Goal: Communication & Community: Answer question/provide support

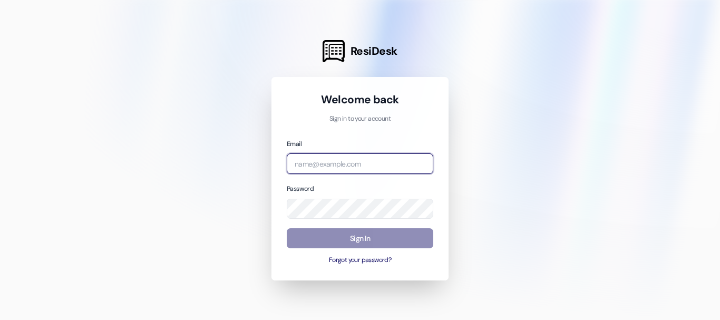
type input "[EMAIL_ADDRESS][DOMAIN_NAME]"
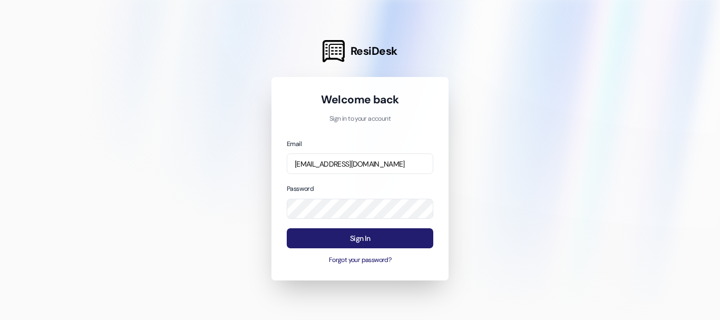
click at [377, 237] on button "Sign In" at bounding box center [360, 238] width 146 height 21
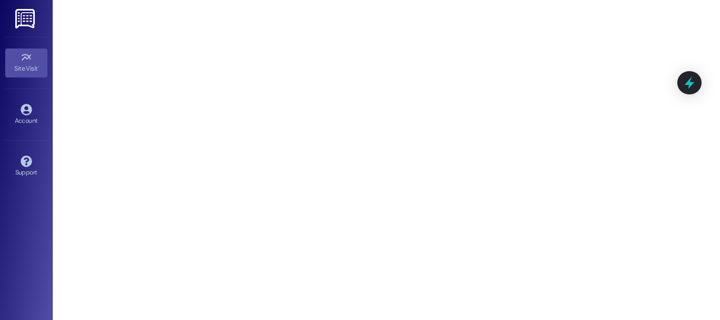
click at [0, 134] on div "Site Visit • Go to Site Visit Account Go to Account Support Go to Support" at bounding box center [26, 160] width 53 height 320
click at [6, 24] on div "Site Visit • Go to Site Visit Account Go to Account Support Go to Support" at bounding box center [26, 160] width 53 height 320
click at [28, 16] on img at bounding box center [26, 18] width 22 height 19
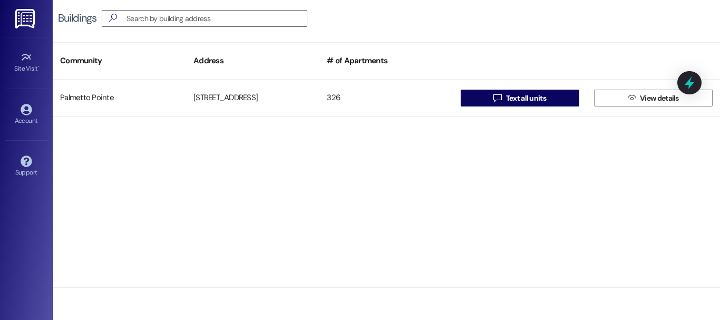
click at [31, 98] on div "Account Go to Account" at bounding box center [26, 114] width 42 height 52
drag, startPoint x: 16, startPoint y: 150, endPoint x: 23, endPoint y: 161, distance: 12.7
click at [18, 154] on div "Support Go to Support" at bounding box center [26, 166] width 42 height 52
click at [38, 118] on div "Account" at bounding box center [26, 120] width 53 height 11
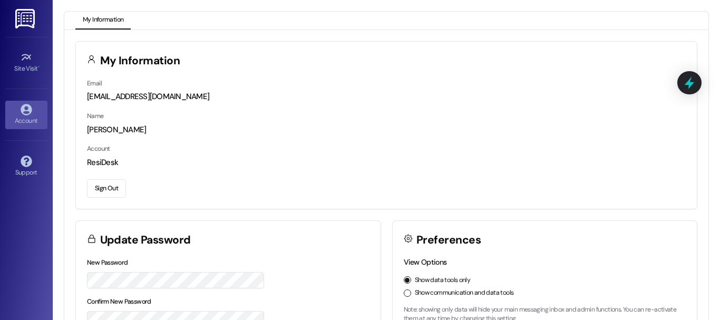
drag, startPoint x: 716, startPoint y: 1, endPoint x: 582, endPoint y: 53, distance: 143.9
click at [449, 70] on div "My Information" at bounding box center [386, 60] width 621 height 36
click at [680, 84] on div at bounding box center [689, 82] width 32 height 30
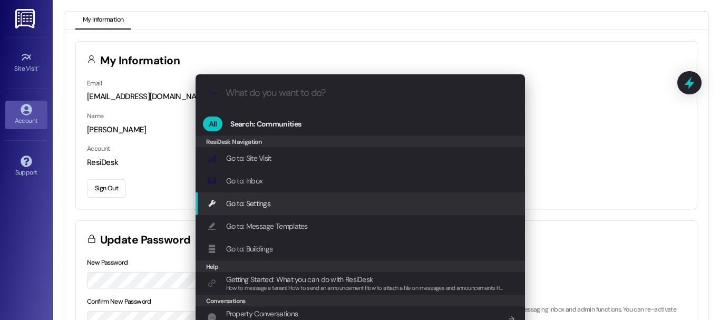
click at [252, 204] on span "Go to: Settings" at bounding box center [248, 203] width 45 height 9
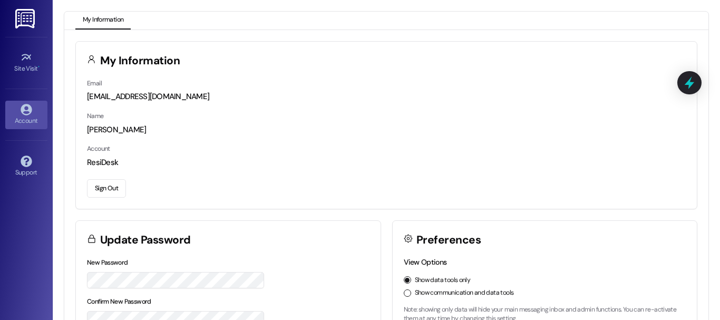
drag, startPoint x: 659, startPoint y: 0, endPoint x: 485, endPoint y: 57, distance: 184.1
click at [485, 57] on div "My Information" at bounding box center [386, 60] width 621 height 36
drag, startPoint x: 622, startPoint y: 2, endPoint x: 683, endPoint y: 17, distance: 62.6
click at [683, 17] on div "My Information" at bounding box center [386, 21] width 644 height 18
click at [139, 293] on div "New Password Confirm New Password Update Password" at bounding box center [175, 305] width 177 height 96
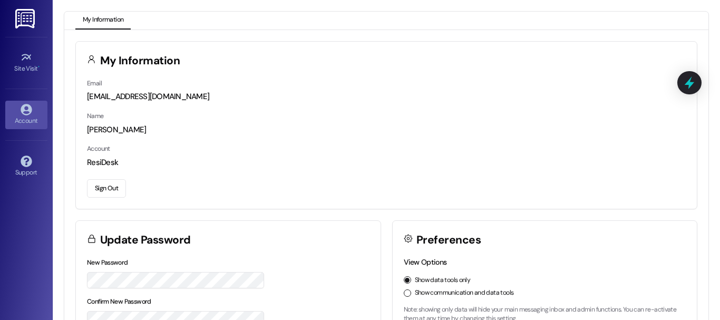
scroll to position [7, 0]
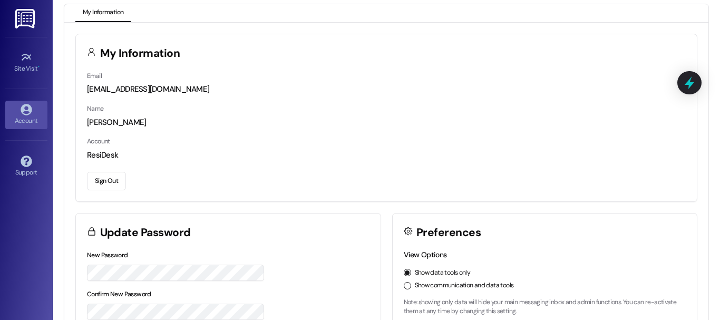
click at [227, 216] on div "Update Password" at bounding box center [228, 231] width 304 height 36
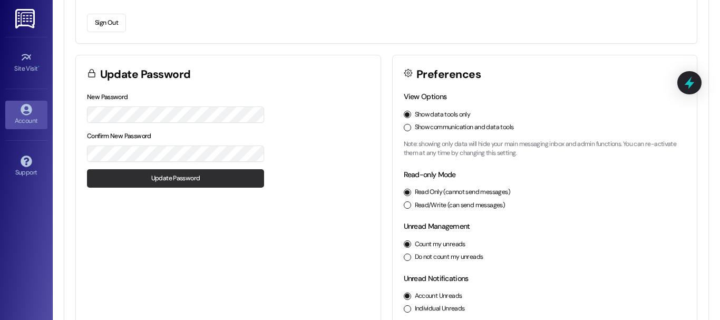
click at [175, 175] on button "Update Password" at bounding box center [175, 178] width 177 height 18
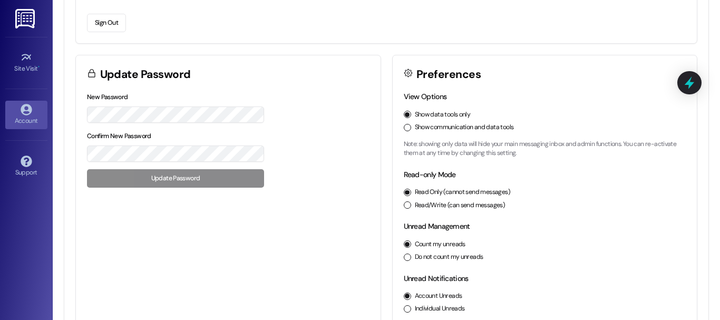
scroll to position [0, 0]
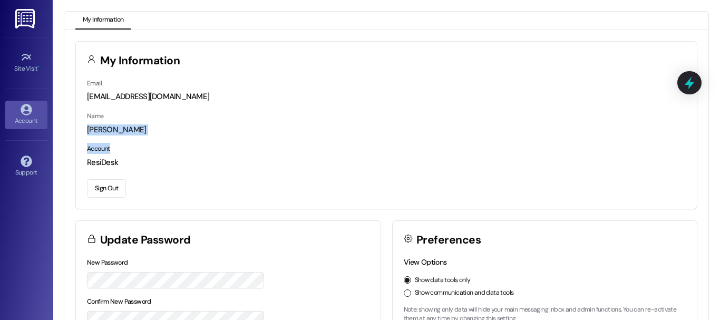
drag, startPoint x: 85, startPoint y: 134, endPoint x: 218, endPoint y: 140, distance: 132.9
click at [218, 140] on div "Email palmetto@alapts.com Name Joselyn Aguirre Account ResiDesk Sign Out" at bounding box center [386, 142] width 621 height 131
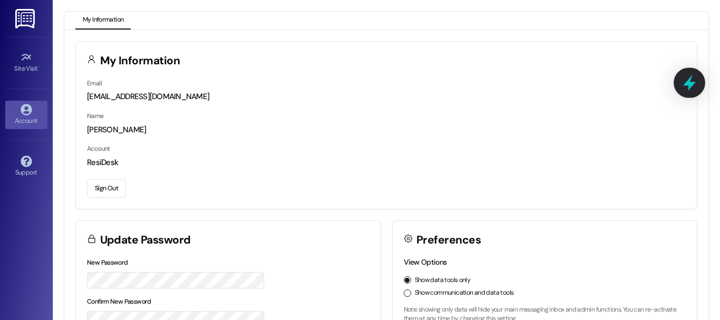
click at [698, 87] on div at bounding box center [689, 82] width 32 height 30
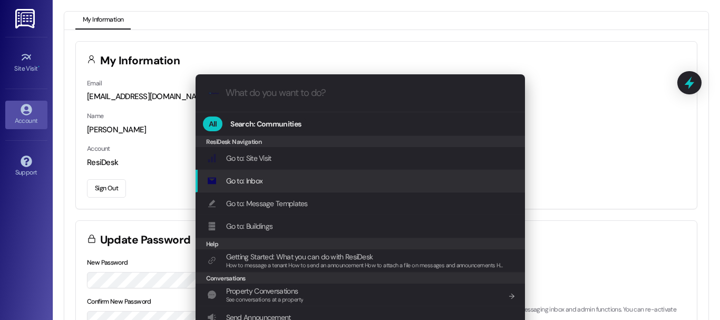
click at [258, 186] on span "Go to: Inbox" at bounding box center [244, 181] width 37 height 12
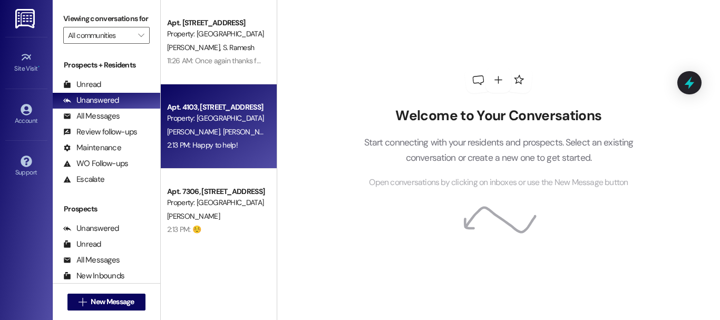
click at [208, 129] on span "[PERSON_NAME]" at bounding box center [195, 131] width 56 height 9
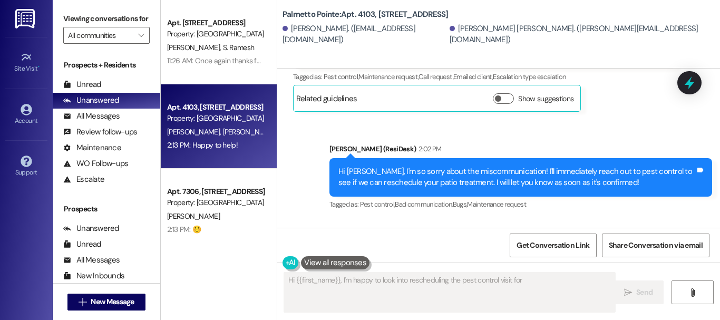
scroll to position [785, 0]
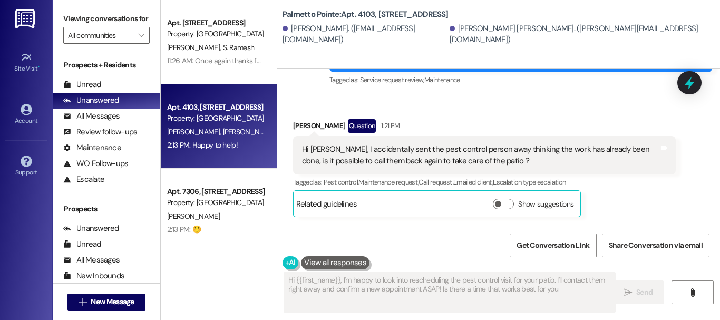
type textarea "Hi {{first_name}}, I'm happy to look into rescheduling the pest control visit f…"
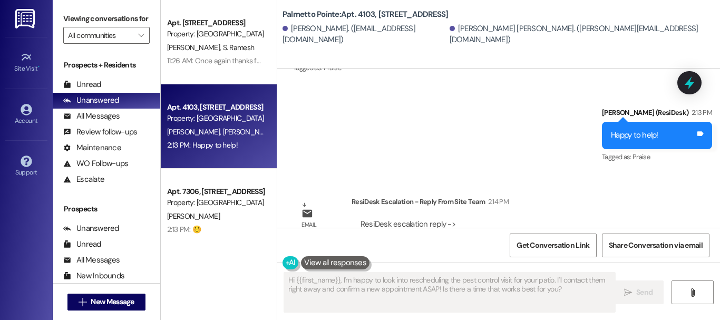
scroll to position [1298, 0]
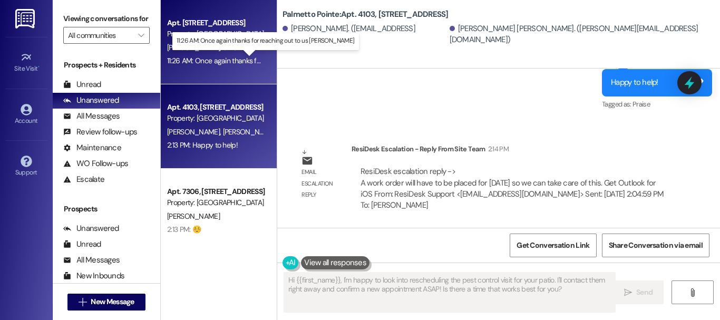
click at [176, 62] on div "11:26 AM: Once again thanks for reaching out to us [PERSON_NAME] 11:26 AM: Once…" at bounding box center [270, 60] width 206 height 9
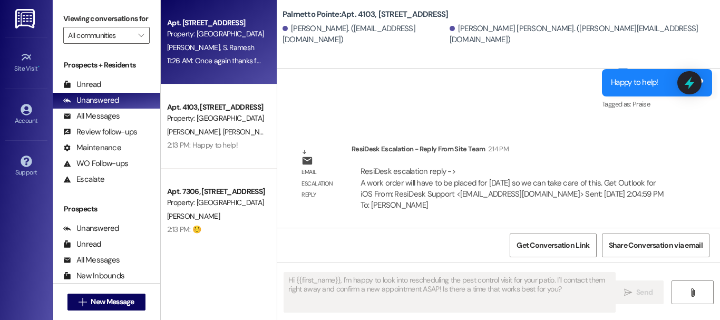
type textarea "Fetching suggested responses. Please feel free to read through the conversation…"
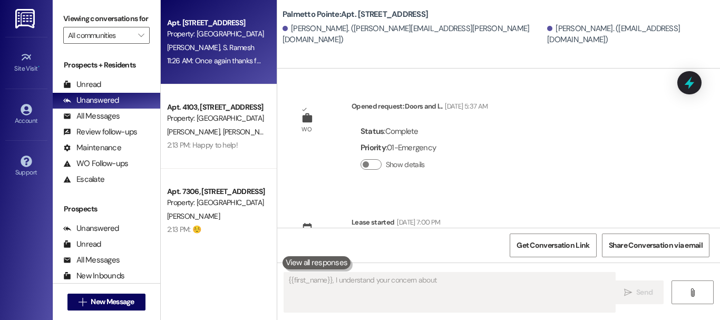
scroll to position [1257, 0]
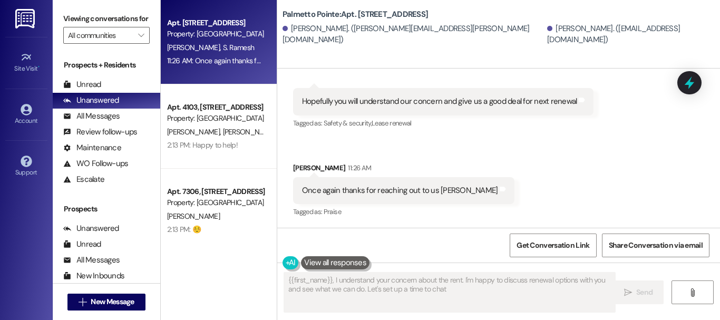
type textarea "{{first_name}}, I understand your concern about the rent. I'm happy to discuss …"
drag, startPoint x: 485, startPoint y: 137, endPoint x: 361, endPoint y: 141, distance: 123.3
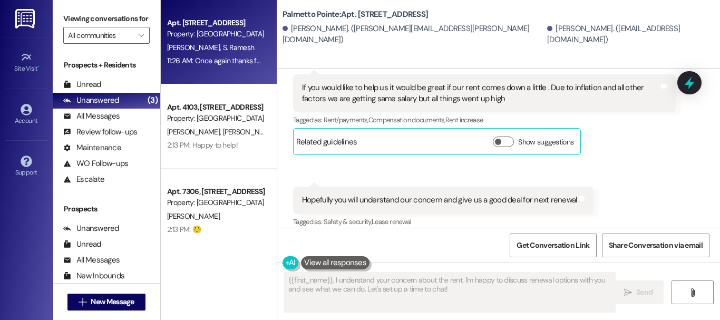
scroll to position [1258, 0]
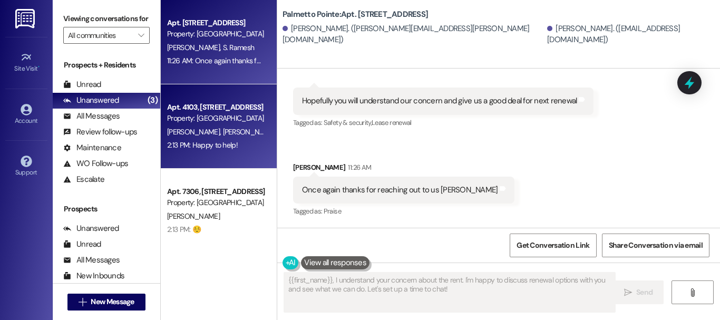
click at [187, 118] on div "Property: [GEOGRAPHIC_DATA]" at bounding box center [215, 118] width 97 height 11
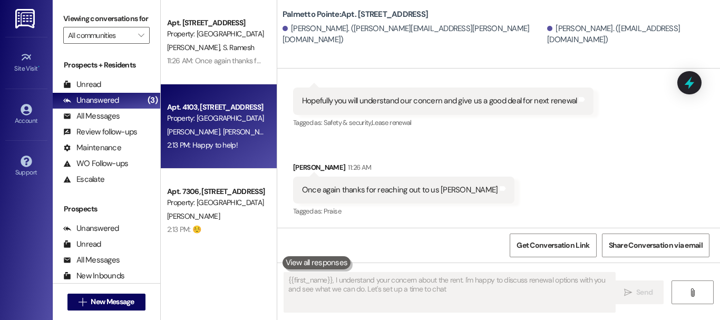
type textarea "{{first_name}}, I understand your concern about the rent. I'm happy to discuss …"
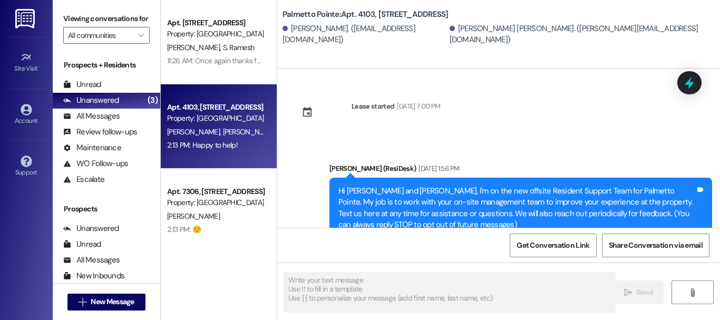
type textarea "Fetching suggested responses. Please feel free to read through the conversation…"
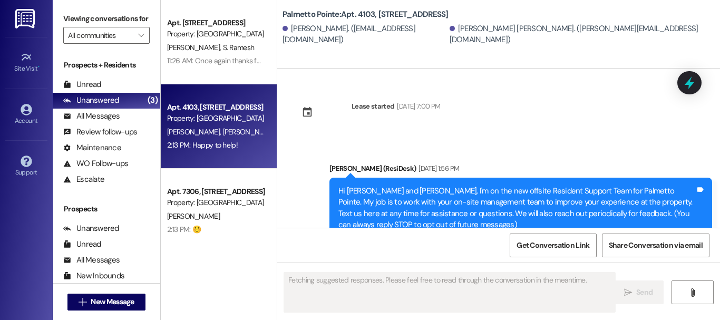
scroll to position [1101, 0]
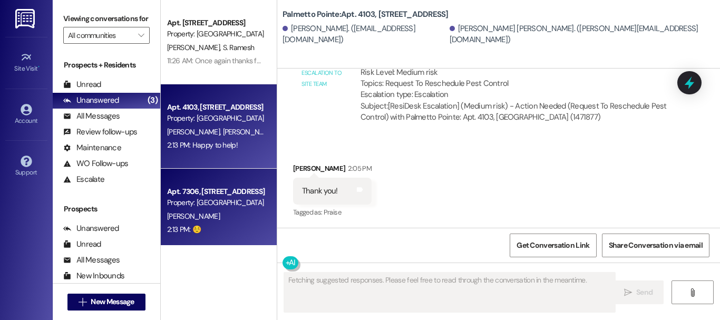
drag, startPoint x: 187, startPoint y: 118, endPoint x: 179, endPoint y: 200, distance: 82.1
click at [179, 200] on div "Property: [GEOGRAPHIC_DATA]" at bounding box center [215, 202] width 97 height 11
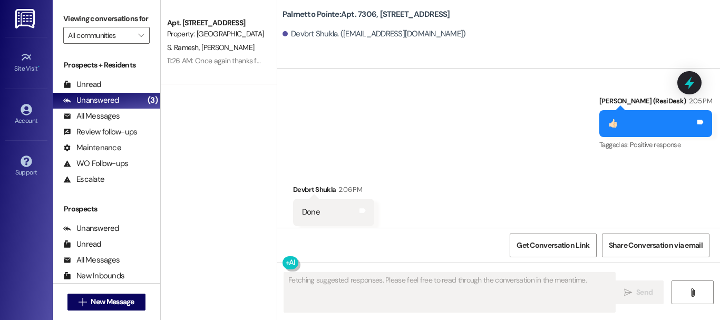
scroll to position [992, 0]
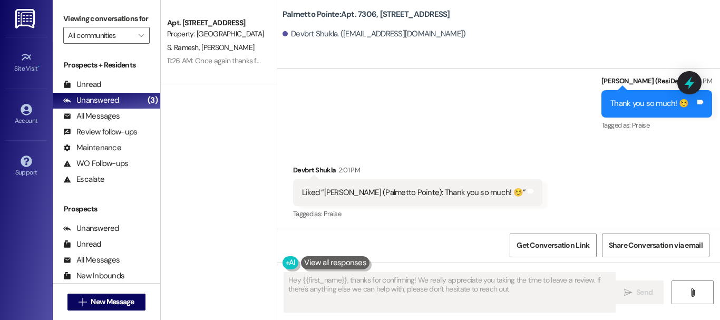
type textarea "Hey {{first_name}}, thanks for confirming! We really appreciate you taking the …"
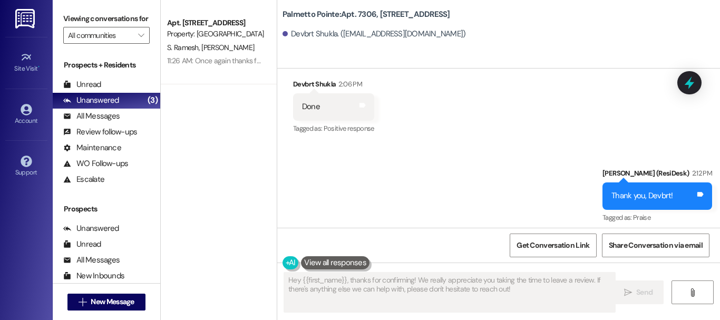
scroll to position [1308, 0]
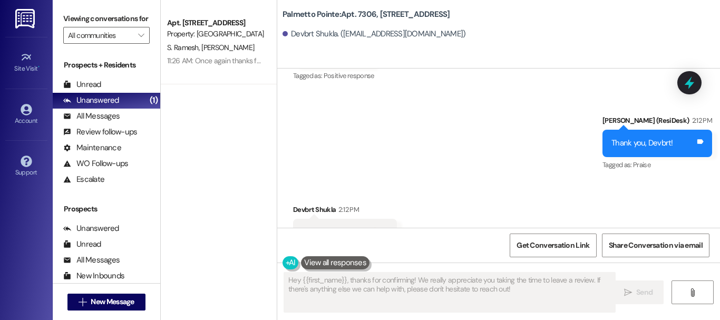
drag, startPoint x: 441, startPoint y: 253, endPoint x: 450, endPoint y: 244, distance: 13.0
drag, startPoint x: 450, startPoint y: 244, endPoint x: 351, endPoint y: 211, distance: 104.4
click at [359, 211] on div "Received via SMS Devbrt Shukla 2:12 PM Your most welcome 😎 Tags and notes Tagge…" at bounding box center [345, 232] width 120 height 73
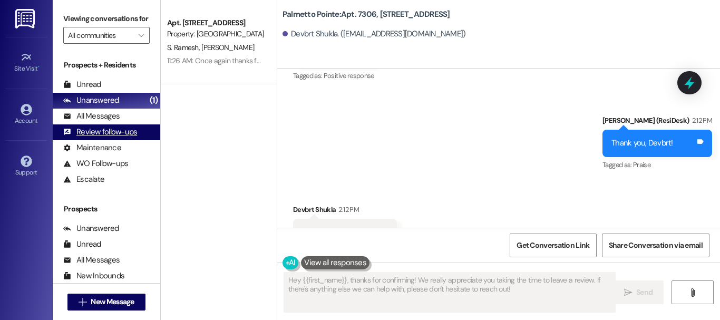
click at [76, 137] on div "Review follow-ups" at bounding box center [100, 131] width 74 height 11
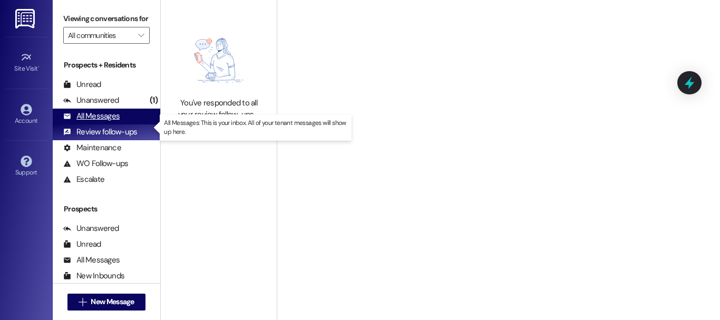
drag, startPoint x: 106, startPoint y: 127, endPoint x: 117, endPoint y: 130, distance: 10.7
click at [109, 122] on div "All Messages" at bounding box center [91, 116] width 56 height 11
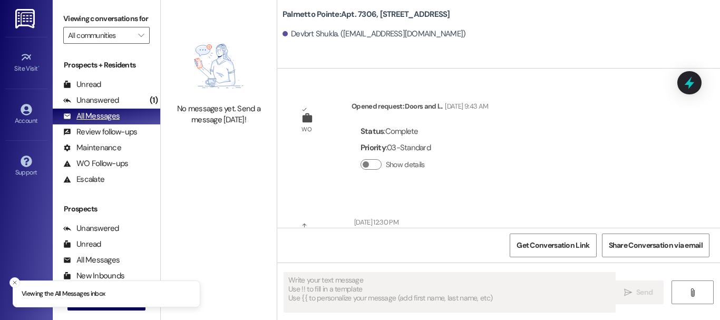
type textarea "Fetching suggested responses. Please feel free to read through the conversation…"
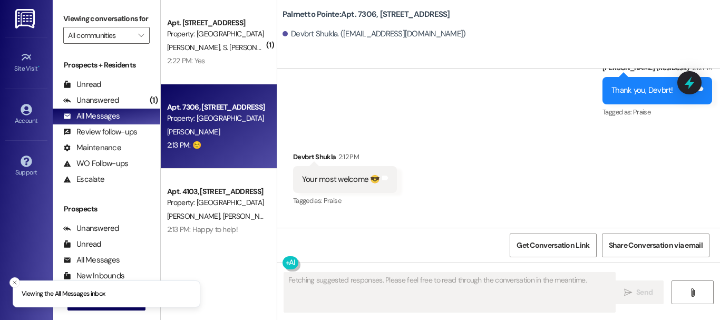
scroll to position [1203, 0]
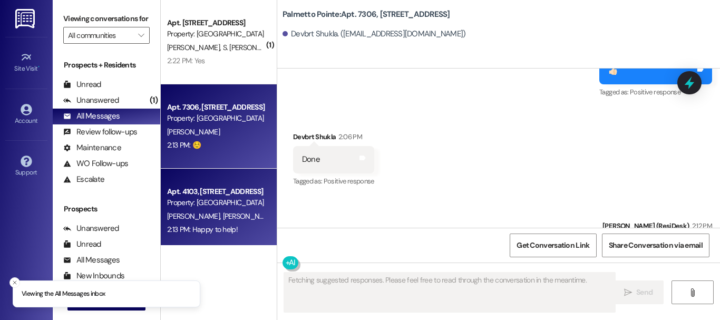
click at [204, 189] on div "Apt. 4103, [STREET_ADDRESS]" at bounding box center [215, 191] width 97 height 11
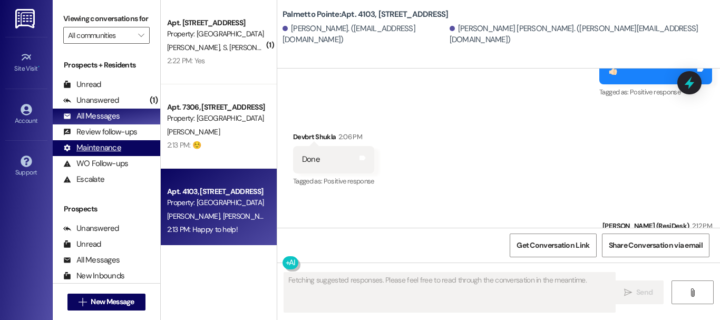
scroll to position [1298, 0]
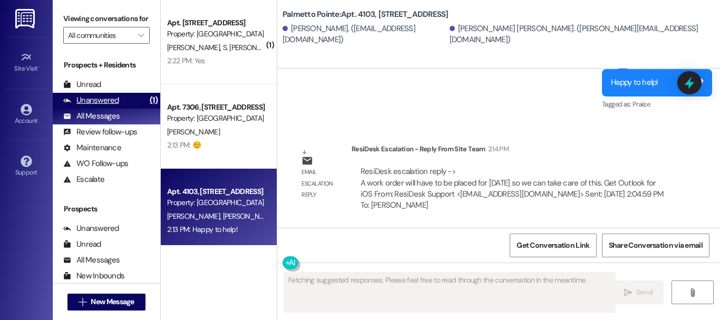
click at [97, 106] on div "Unanswered" at bounding box center [91, 100] width 56 height 11
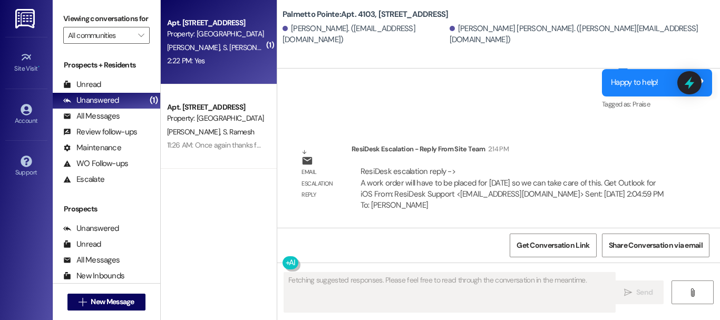
click at [184, 57] on div "2:22 PM: Yes 2:22 PM: Yes" at bounding box center [186, 60] width 38 height 9
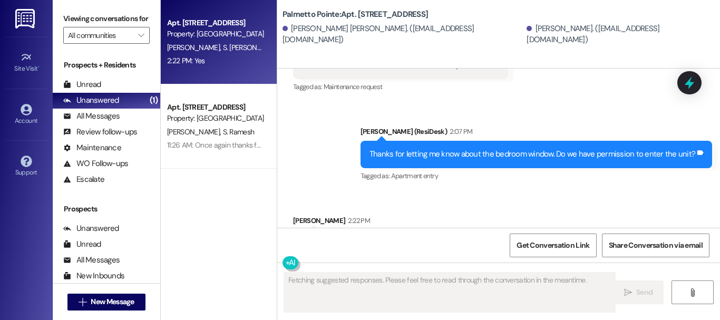
scroll to position [851, 0]
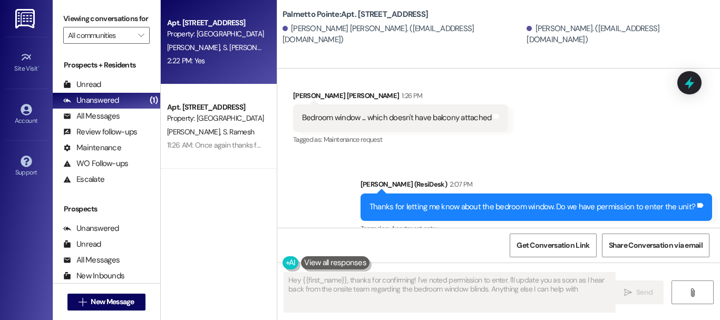
type textarea "Hey {{first_name}}, thanks for confirming! I've noted permission to enter. I'll…"
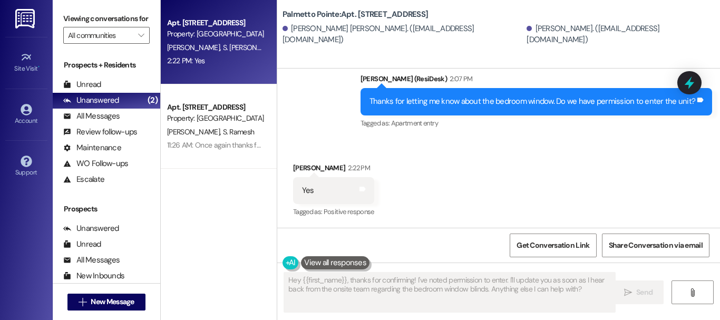
click at [295, 132] on div "Sent via SMS Sarah (ResiDesk) 2:07 PM Thanks for letting me know about the bedr…" at bounding box center [498, 94] width 442 height 89
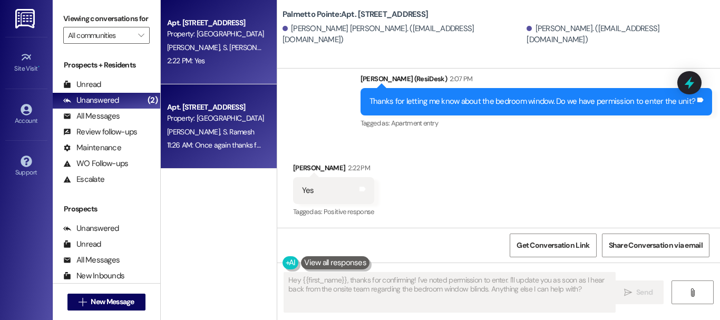
click at [193, 105] on div "Apt. [STREET_ADDRESS]" at bounding box center [215, 107] width 97 height 11
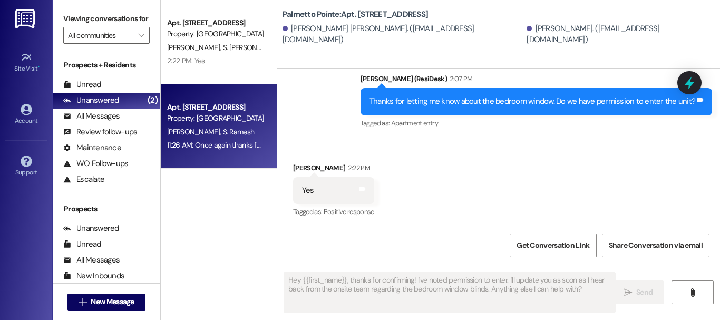
type textarea "Fetching suggested responses. Please feel free to read through the conversation…"
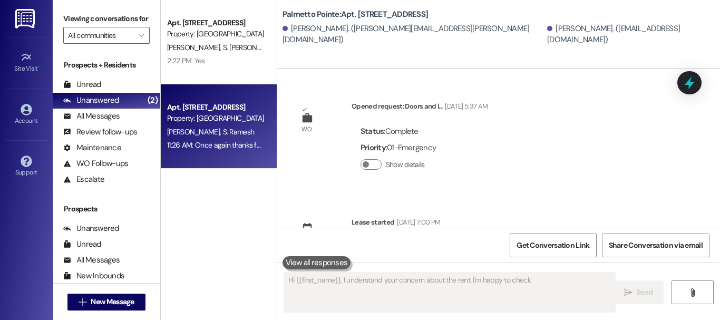
scroll to position [1257, 0]
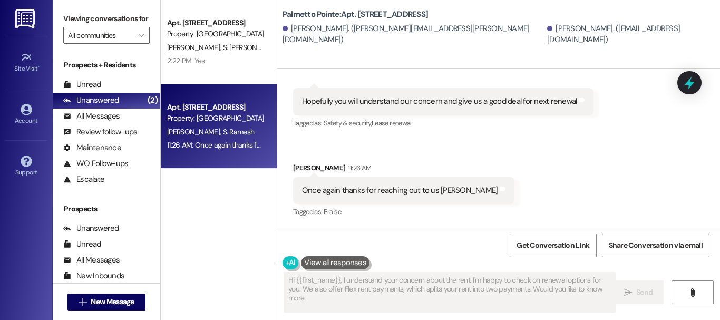
type textarea "Hi {{first_name}}, I understand your concern about the rent. I'm happy to check…"
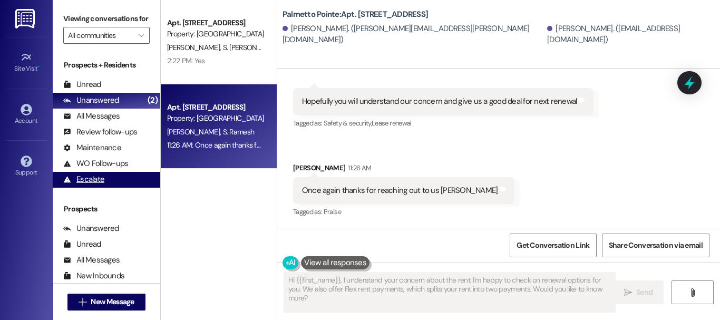
click at [80, 188] on div "Escalate (undefined)" at bounding box center [106, 180] width 107 height 16
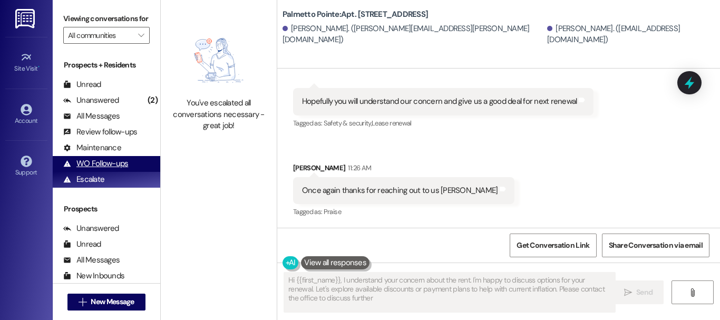
type textarea "Hi {{first_name}}, I understand your concern about the rent. I'm happy to discu…"
click at [76, 169] on div "WO Follow-ups" at bounding box center [95, 163] width 65 height 11
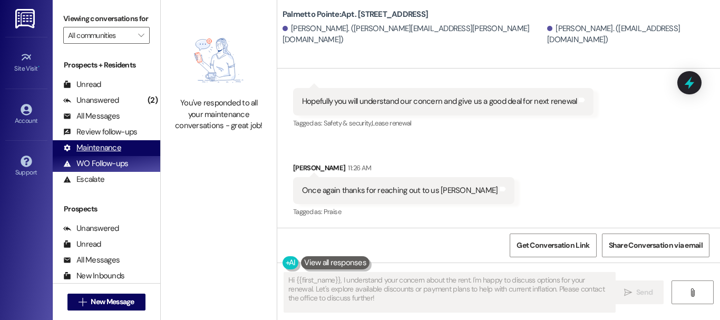
click at [94, 153] on div "Maintenance" at bounding box center [92, 147] width 58 height 11
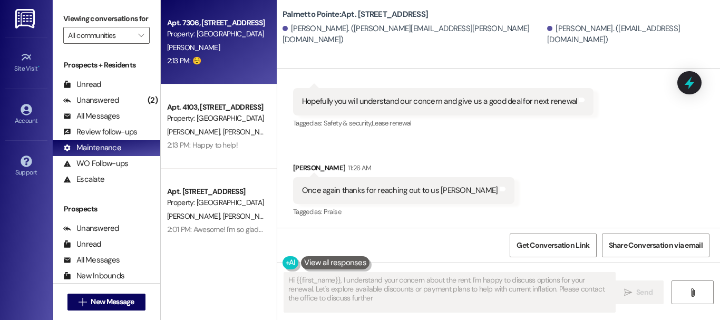
type textarea "Hi {{first_name}}, I understand your concern about the rent. I'm happy to discu…"
click at [206, 27] on div "Apt. 7306, [STREET_ADDRESS]" at bounding box center [215, 22] width 97 height 11
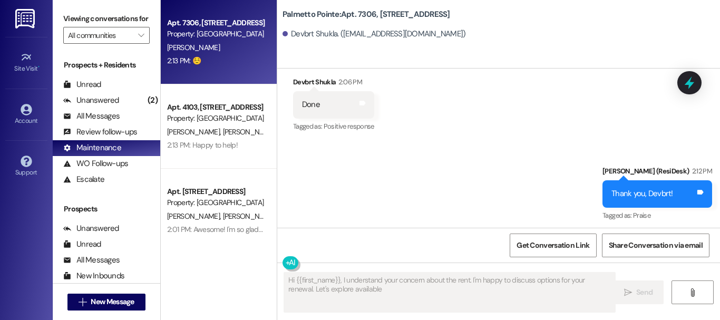
scroll to position [1361, 0]
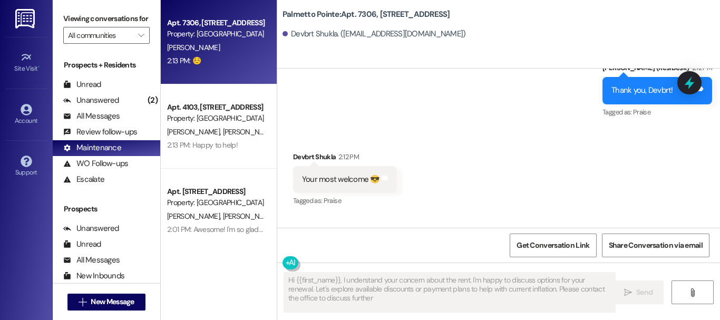
type textarea "Hi {{first_name}}, I understand your concern about the rent. I'm happy to discu…"
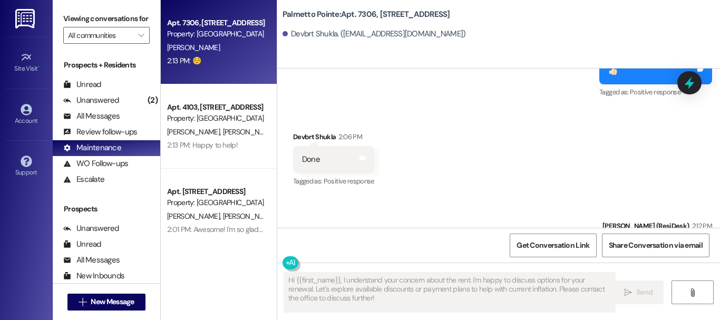
scroll to position [1097, 0]
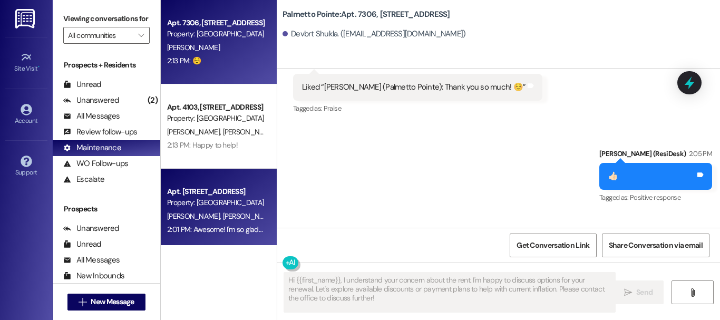
click at [232, 195] on div "Apt. [STREET_ADDRESS]" at bounding box center [215, 191] width 97 height 11
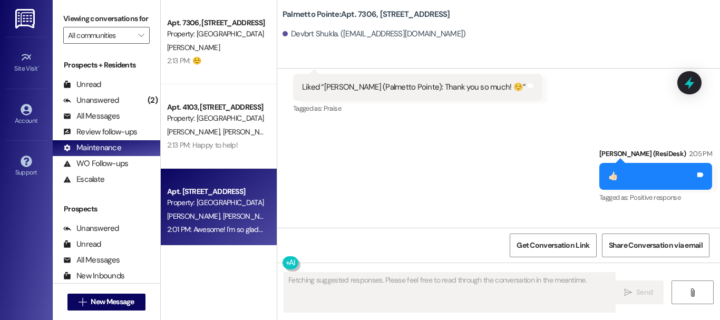
scroll to position [2214, 0]
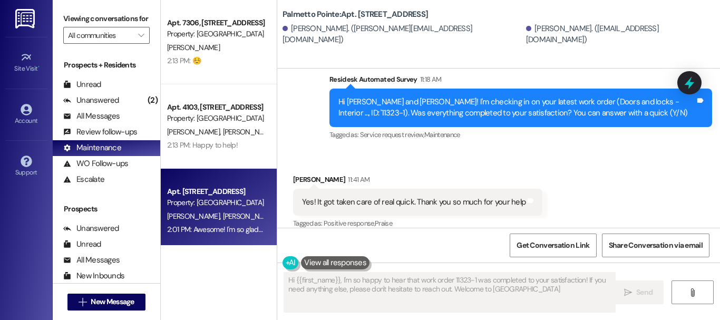
type textarea "Hi {{first_name}}, I'm so happy to hear that work order 11323-1 was completed t…"
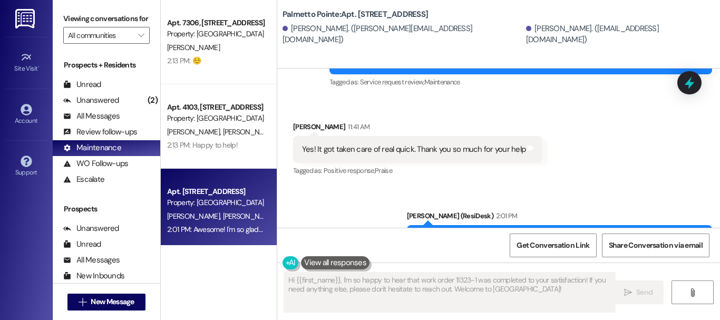
scroll to position [2304, 0]
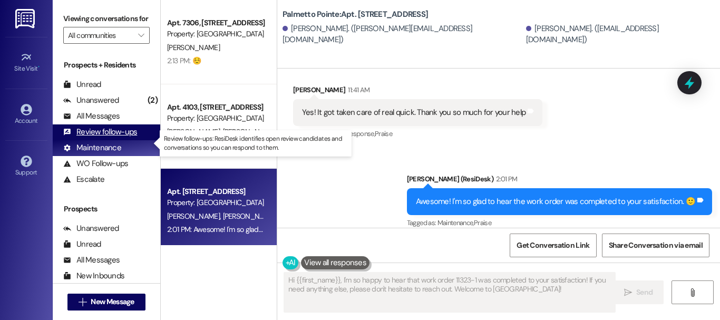
click at [108, 137] on div "Review follow-ups" at bounding box center [100, 131] width 74 height 11
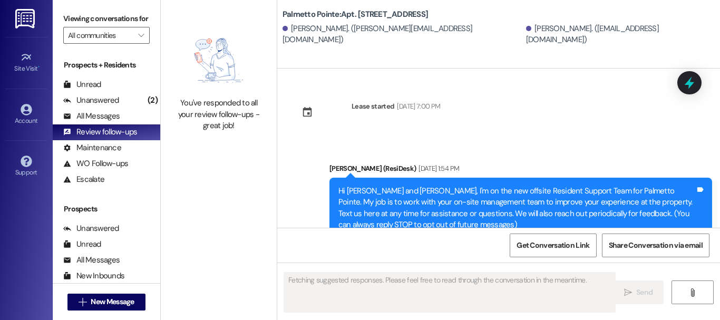
scroll to position [2214, 0]
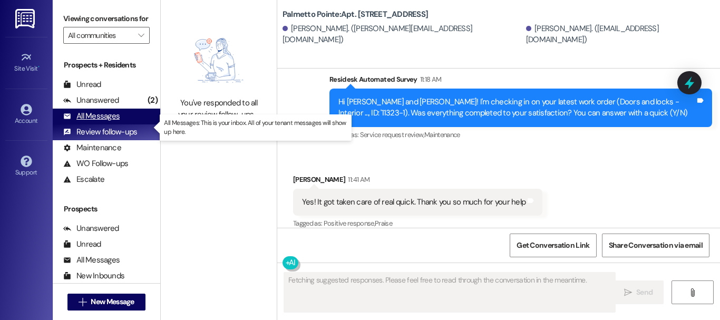
click at [103, 122] on div "All Messages" at bounding box center [91, 116] width 56 height 11
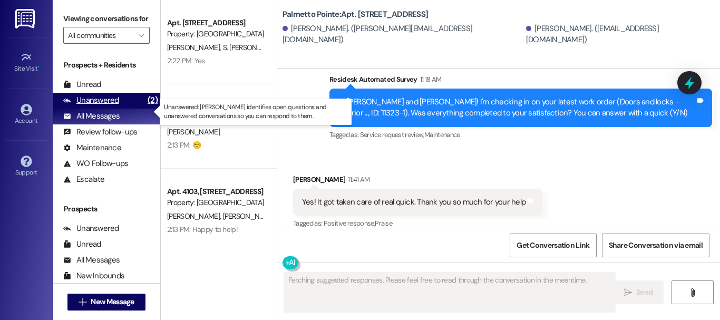
click at [107, 106] on div "Unanswered" at bounding box center [91, 100] width 56 height 11
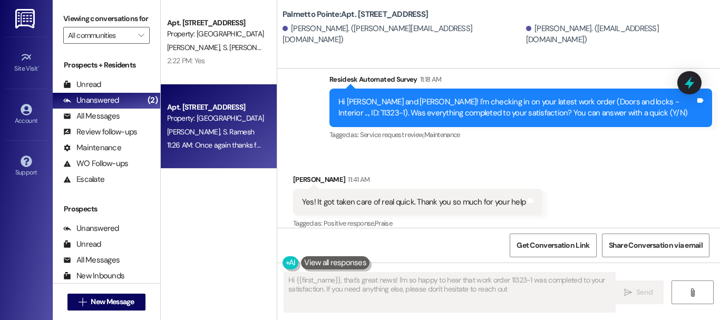
type textarea "Hi {{first_name}}, that's great news! I'm so happy to hear that work order 1132…"
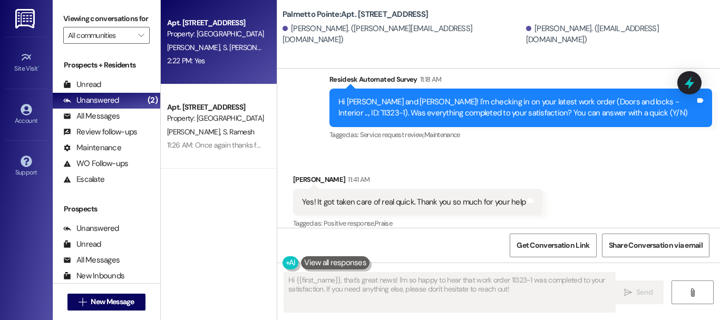
click at [229, 46] on span "S. [PERSON_NAME]" at bounding box center [252, 47] width 60 height 9
type textarea "Fetching suggested responses. Please feel free to read through the conversation…"
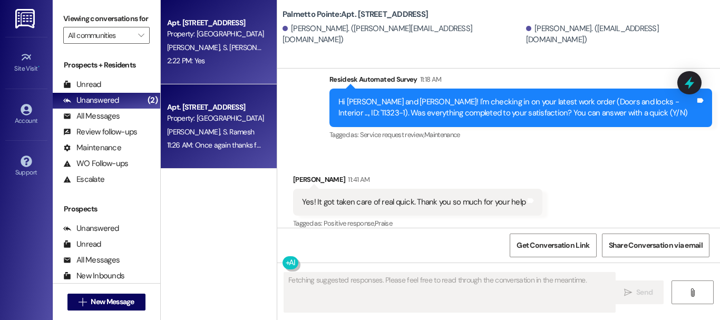
scroll to position [957, 0]
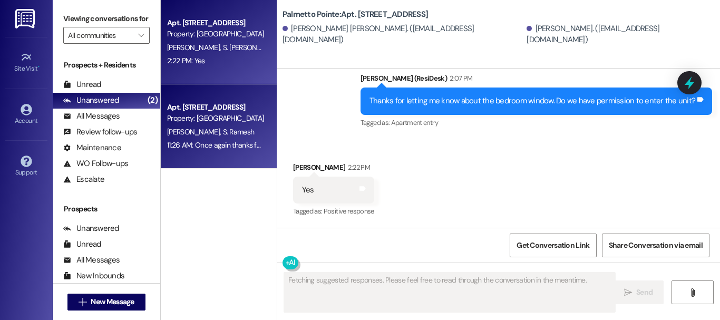
click at [222, 135] on span "S. Ramesh" at bounding box center [238, 131] width 32 height 9
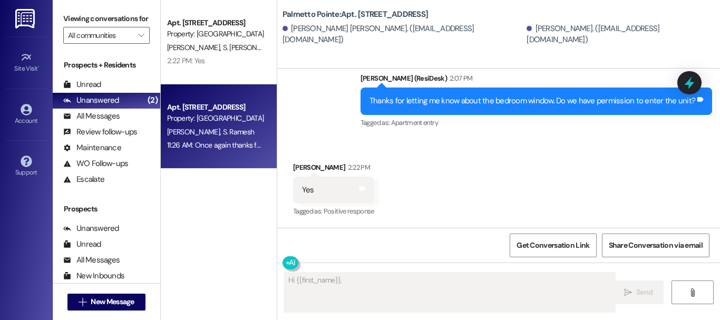
scroll to position [956, 0]
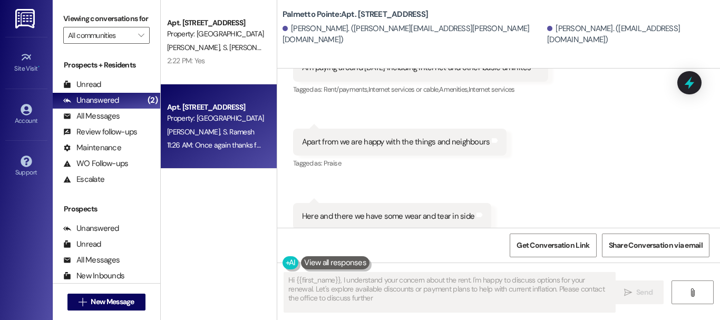
type textarea "Hi {{first_name}}, I understand your concern about the rent. I'm happy to discu…"
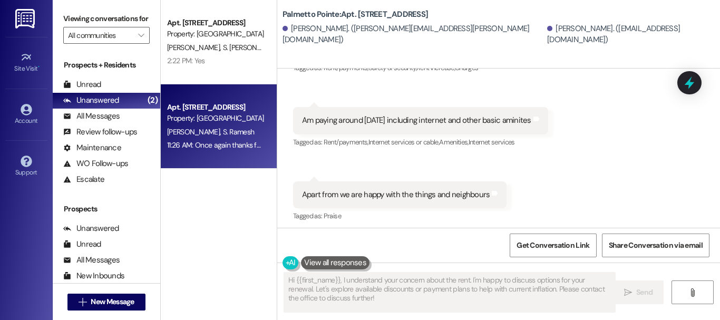
scroll to position [798, 0]
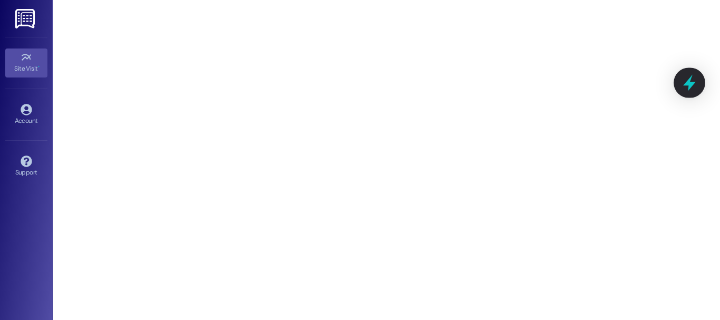
click at [693, 85] on icon at bounding box center [689, 83] width 18 height 18
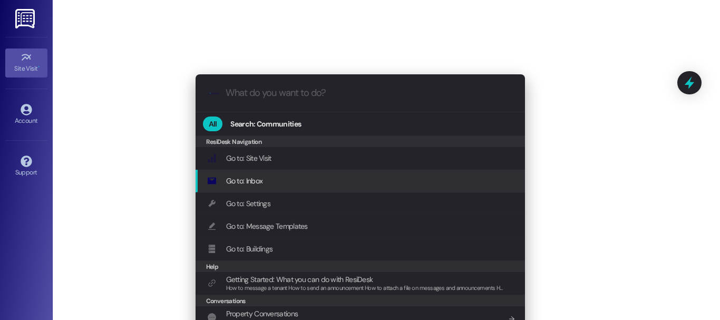
click at [274, 170] on div "Go to: Inbox Add shortcut" at bounding box center [359, 181] width 329 height 23
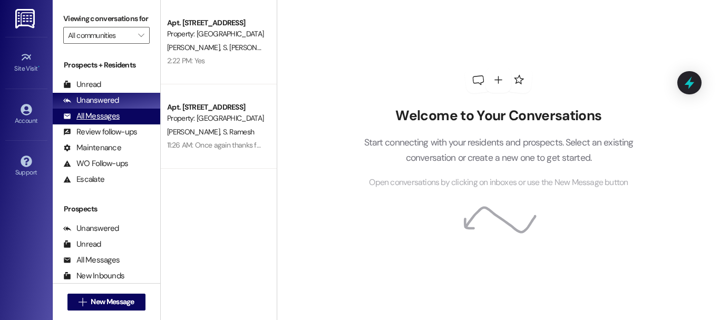
click at [118, 122] on div "All Messages" at bounding box center [91, 116] width 56 height 11
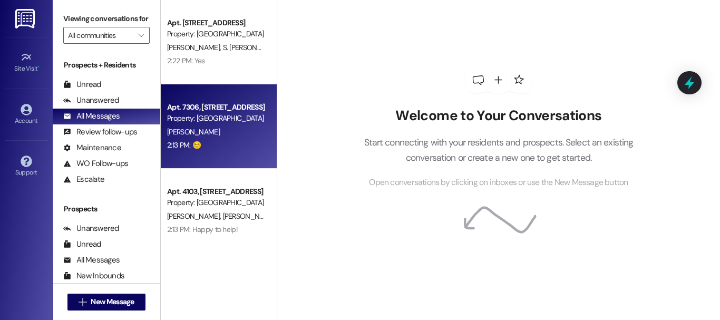
click at [201, 163] on div "Apt. 7306, [STREET_ADDRESS] Property: [GEOGRAPHIC_DATA][PERSON_NAME] 2:13 PM: ☺…" at bounding box center [219, 126] width 116 height 84
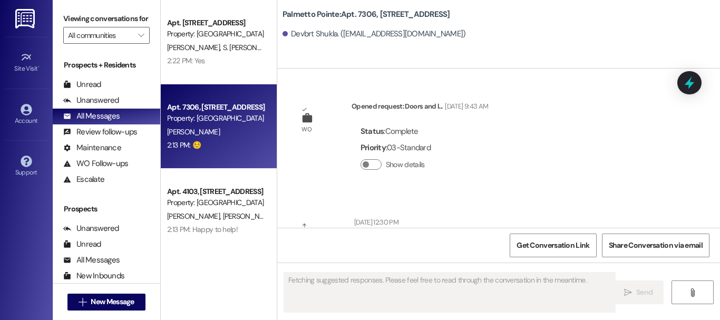
scroll to position [1361, 0]
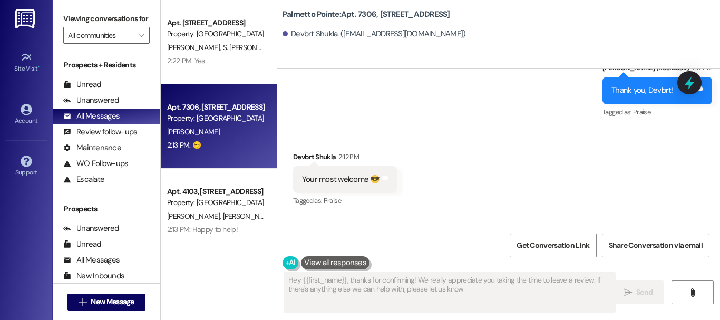
type textarea "Hey {{first_name}}, thanks for confirming! We really appreciate you taking the …"
click at [106, 106] on div "Unanswered" at bounding box center [91, 100] width 56 height 11
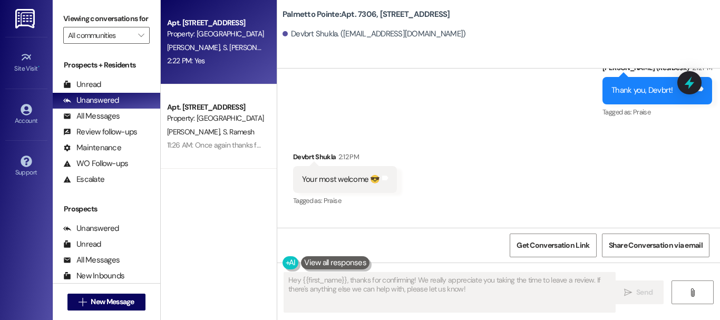
click at [199, 70] on div "Apt. 9211, [STREET_ADDRESS] Property: [GEOGRAPHIC_DATA] [PERSON_NAME] S. [PERSO…" at bounding box center [219, 42] width 116 height 84
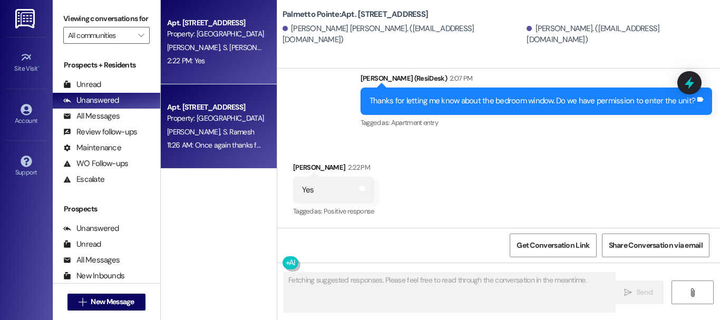
click at [204, 141] on div "11:26 AM: Once again thanks for reaching out to us [PERSON_NAME] 11:26 AM: Once…" at bounding box center [270, 144] width 206 height 9
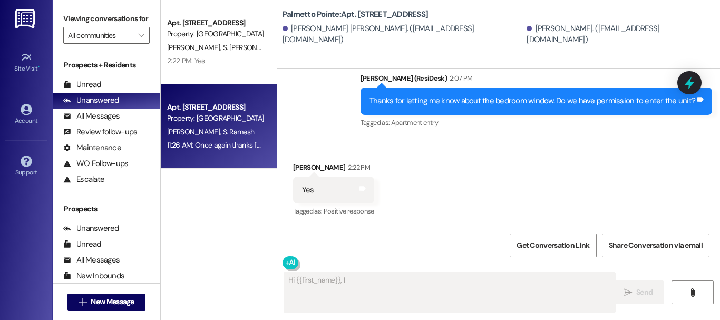
scroll to position [956, 0]
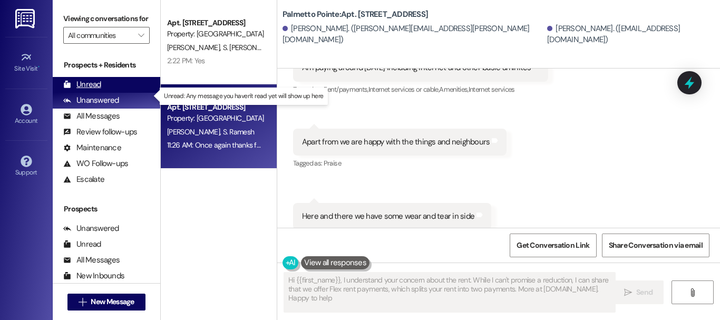
type textarea "Hi {{first_name}}, I understand your concern about the rent. While I can't prom…"
click at [78, 90] on div "Unread" at bounding box center [82, 84] width 38 height 11
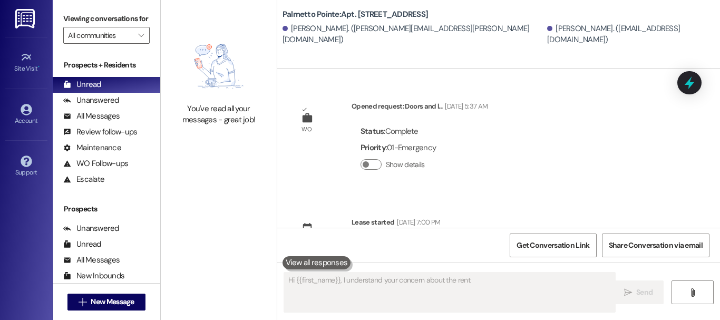
scroll to position [1257, 0]
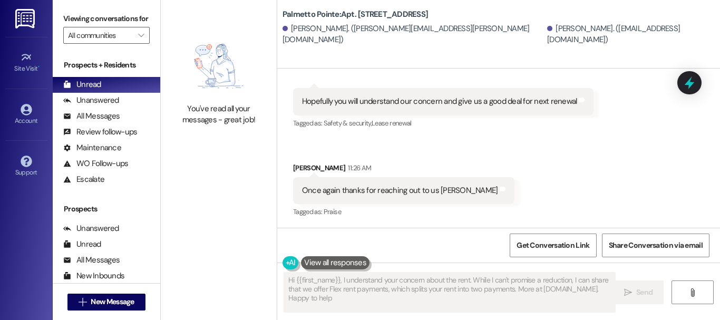
type textarea "Hi {{first_name}}, I understand your concern about the rent. While I can't prom…"
click at [202, 52] on img at bounding box center [218, 66] width 85 height 64
click at [371, 35] on div "[PERSON_NAME]. ([PERSON_NAME][EMAIL_ADDRESS][PERSON_NAME][DOMAIN_NAME])" at bounding box center [413, 34] width 262 height 23
click at [283, 31] on div at bounding box center [284, 28] width 5 height 5
click at [41, 56] on link "Site Visit •" at bounding box center [26, 62] width 42 height 28
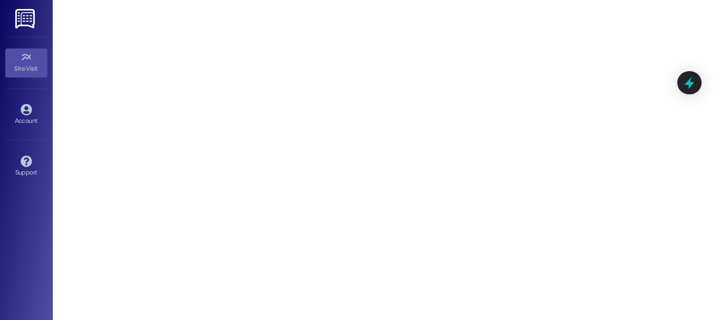
click at [7, 15] on div "Site Visit • Go to Site Visit Account Go to Account Support Go to Support" at bounding box center [26, 160] width 53 height 320
click at [18, 16] on img at bounding box center [26, 18] width 22 height 19
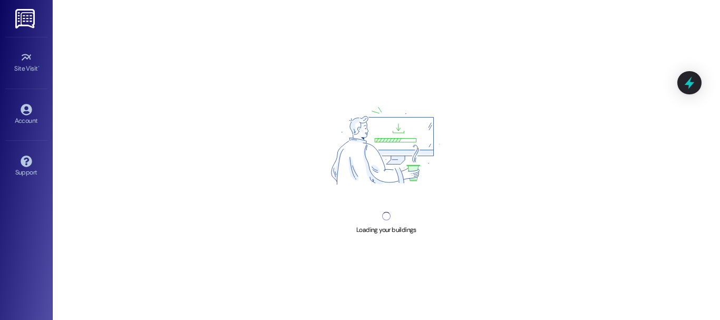
click at [14, 99] on div "Account Go to Account" at bounding box center [26, 114] width 42 height 52
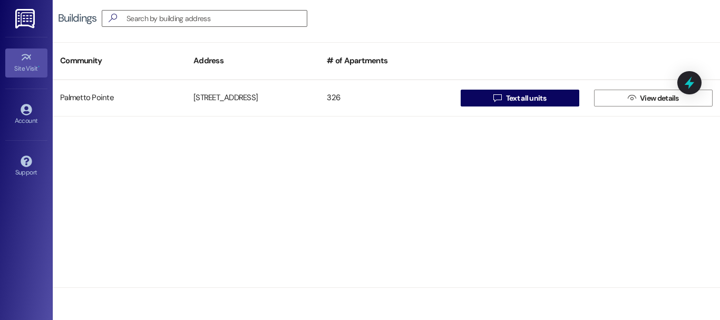
click at [15, 55] on link "Site Visit •" at bounding box center [26, 62] width 42 height 28
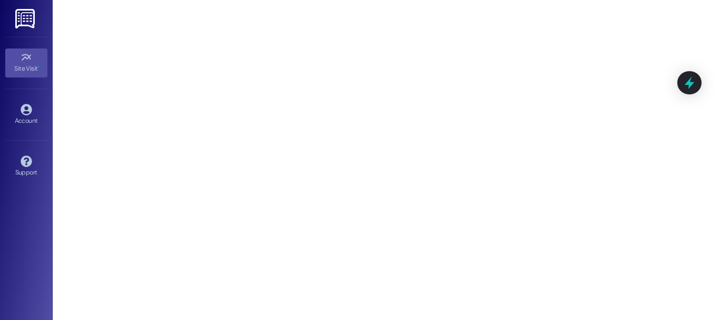
click at [17, 146] on div "Support Go to Support" at bounding box center [26, 166] width 42 height 52
drag, startPoint x: 0, startPoint y: 106, endPoint x: 0, endPoint y: 96, distance: 10.5
click at [0, 102] on div "Site Visit • Go to Site Visit Account Go to Account Support Go to Support" at bounding box center [26, 160] width 53 height 320
